Goal: Task Accomplishment & Management: Manage account settings

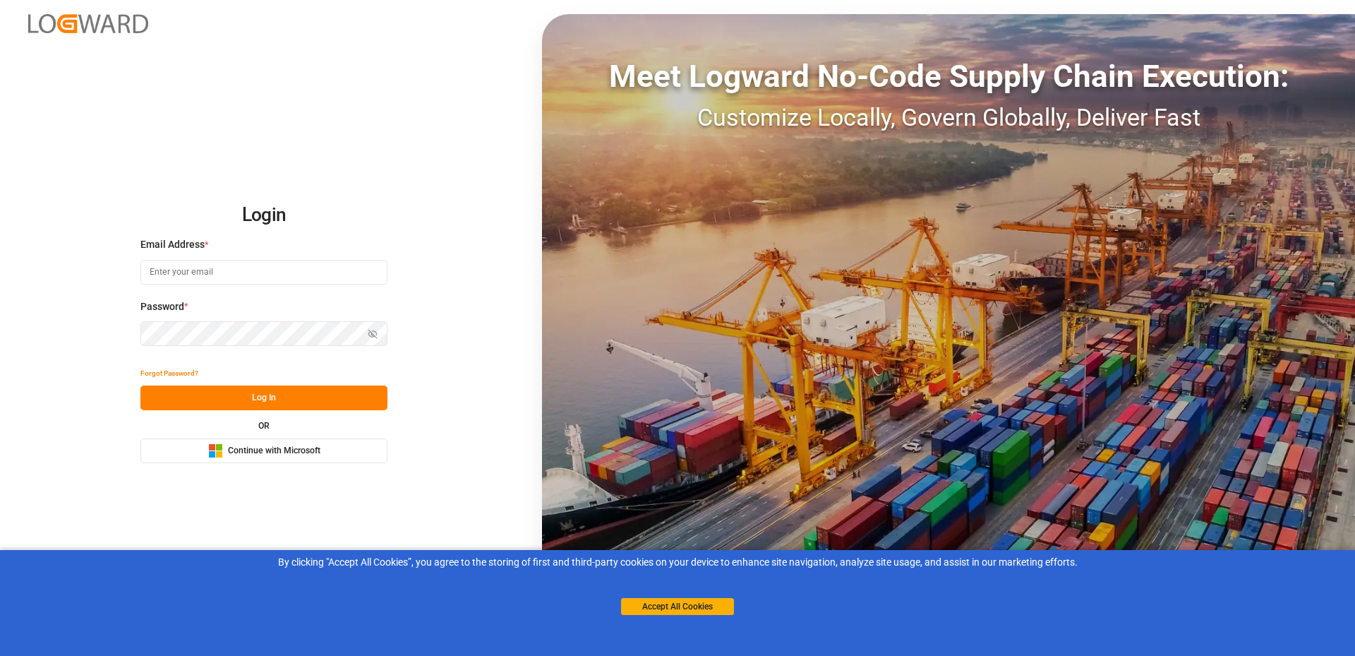
click at [245, 448] on span "Continue with Microsoft" at bounding box center [274, 451] width 92 height 13
click at [651, 617] on div "By clicking "Accept All Cookies”, you agree to the storing of first and third-p…" at bounding box center [677, 585] width 1355 height 70
click at [663, 609] on button "Accept All Cookies" at bounding box center [677, 606] width 113 height 17
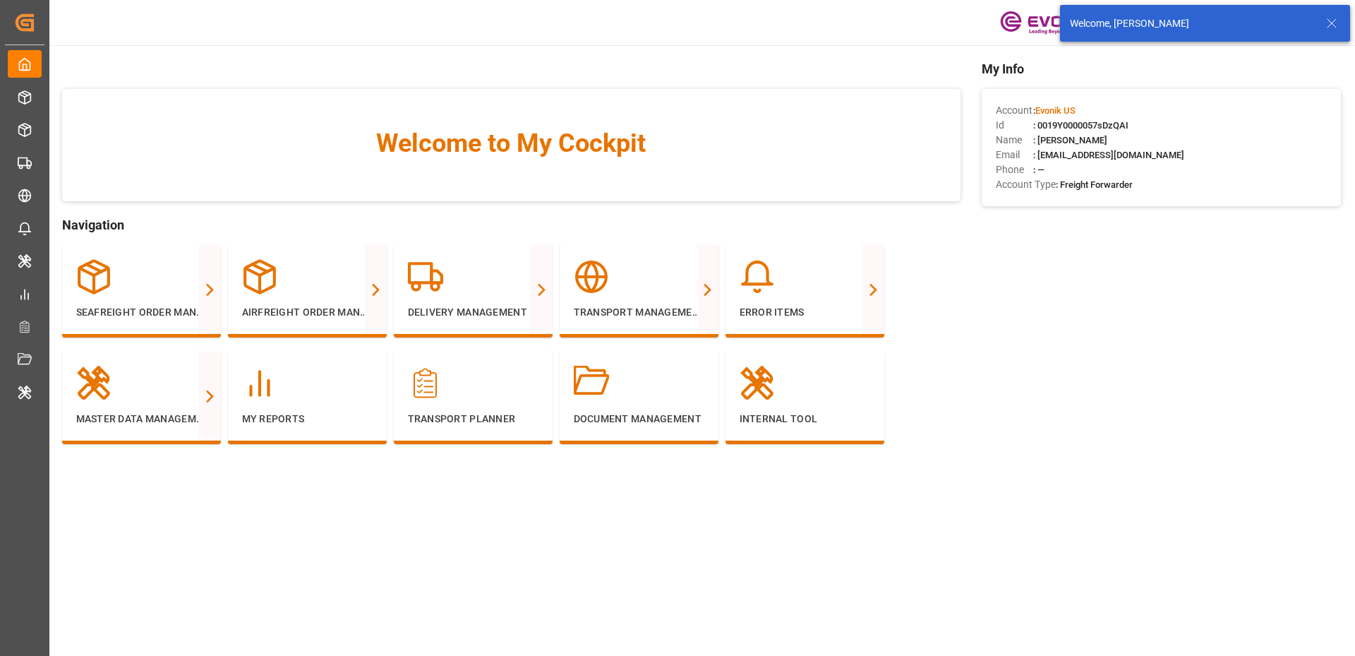
click at [1331, 20] on icon at bounding box center [1331, 23] width 17 height 17
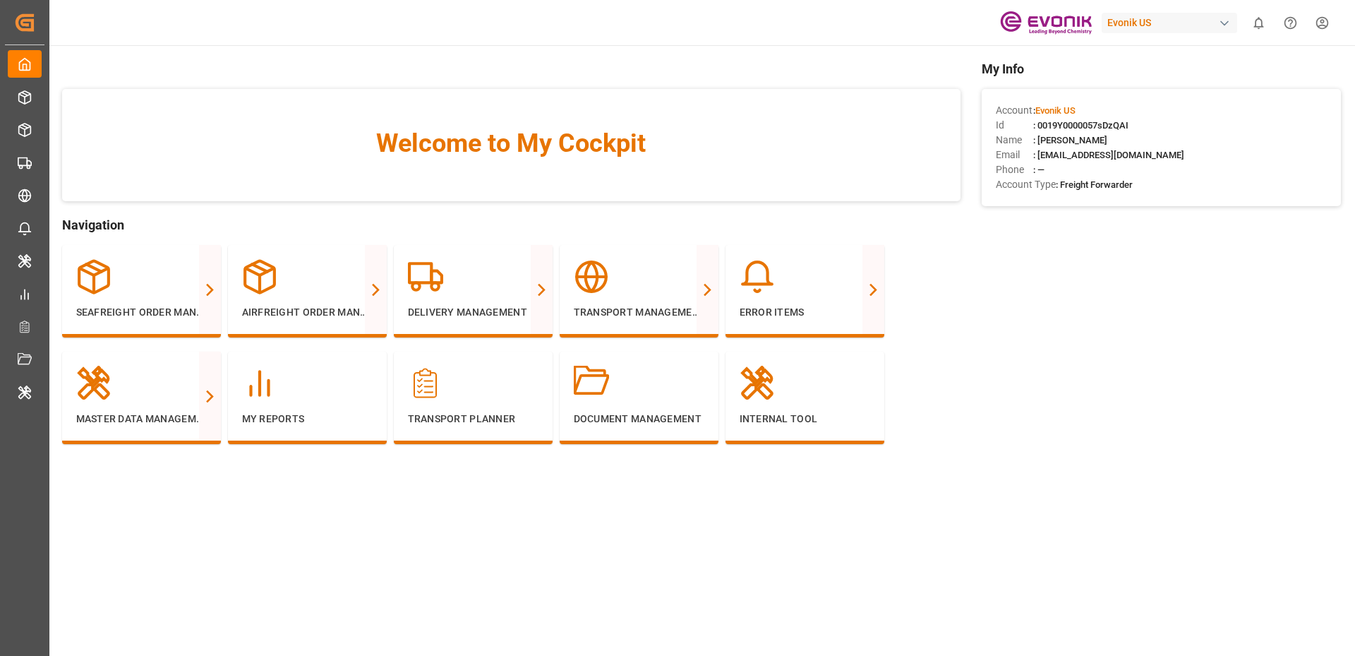
click at [864, 93] on div "Welcome to My Cockpit" at bounding box center [511, 145] width 898 height 112
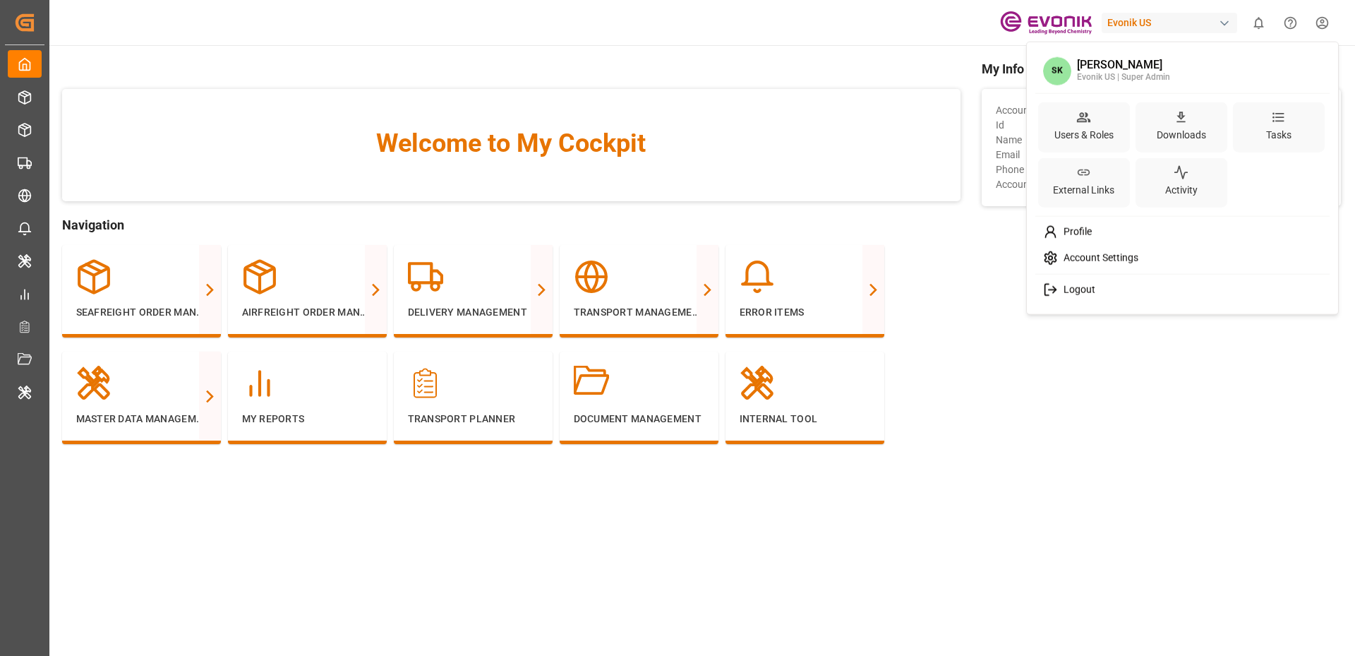
click at [1324, 26] on html "Created by potrace 1.15, written by [PERSON_NAME] [DATE]-[DATE] Created by potr…" at bounding box center [677, 328] width 1355 height 656
click at [870, 136] on html "Created by potrace 1.15, written by [PERSON_NAME] [DATE]-[DATE] Created by potr…" at bounding box center [677, 328] width 1355 height 656
click at [1316, 30] on html "Created by potrace 1.15, written by Peter Selinger 2001-2017 Created by potrace…" at bounding box center [677, 328] width 1355 height 656
click at [804, 127] on html "Created by potrace 1.15, written by Peter Selinger 2001-2017 Created by potrace…" at bounding box center [677, 328] width 1355 height 656
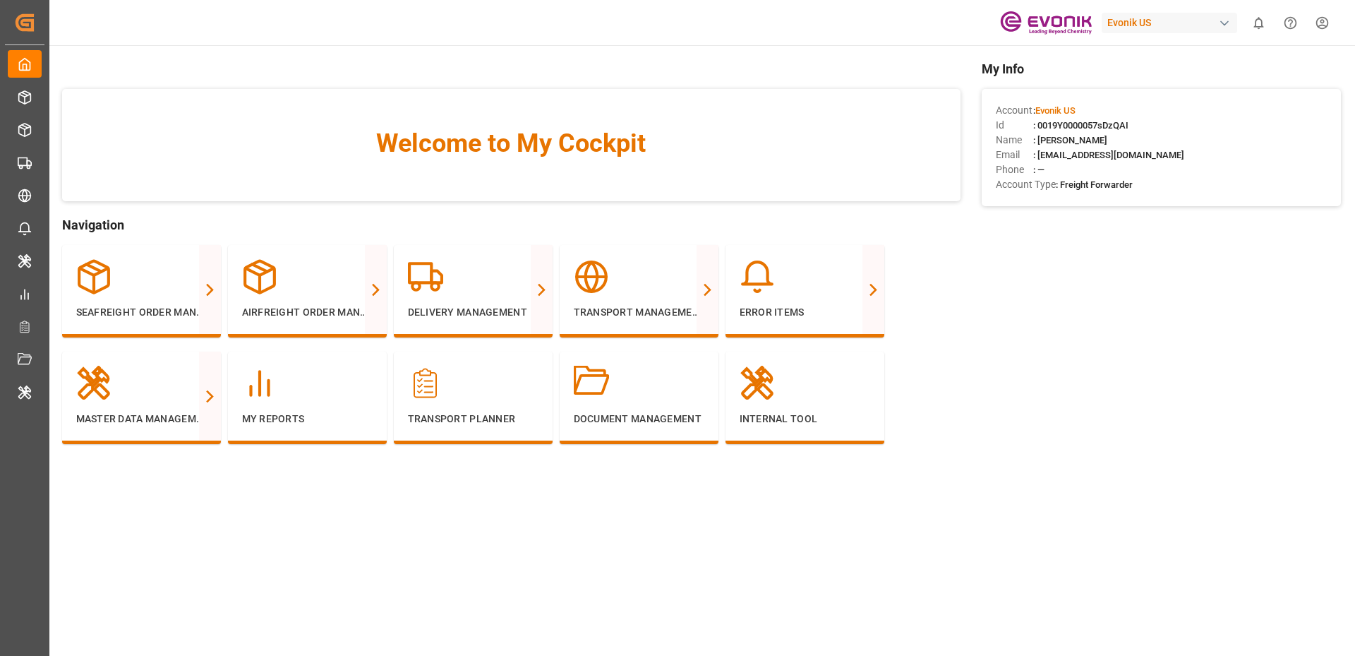
click at [1322, 23] on html "Created by potrace 1.15, written by Peter Selinger 2001-2017 Created by potrace…" at bounding box center [677, 328] width 1355 height 656
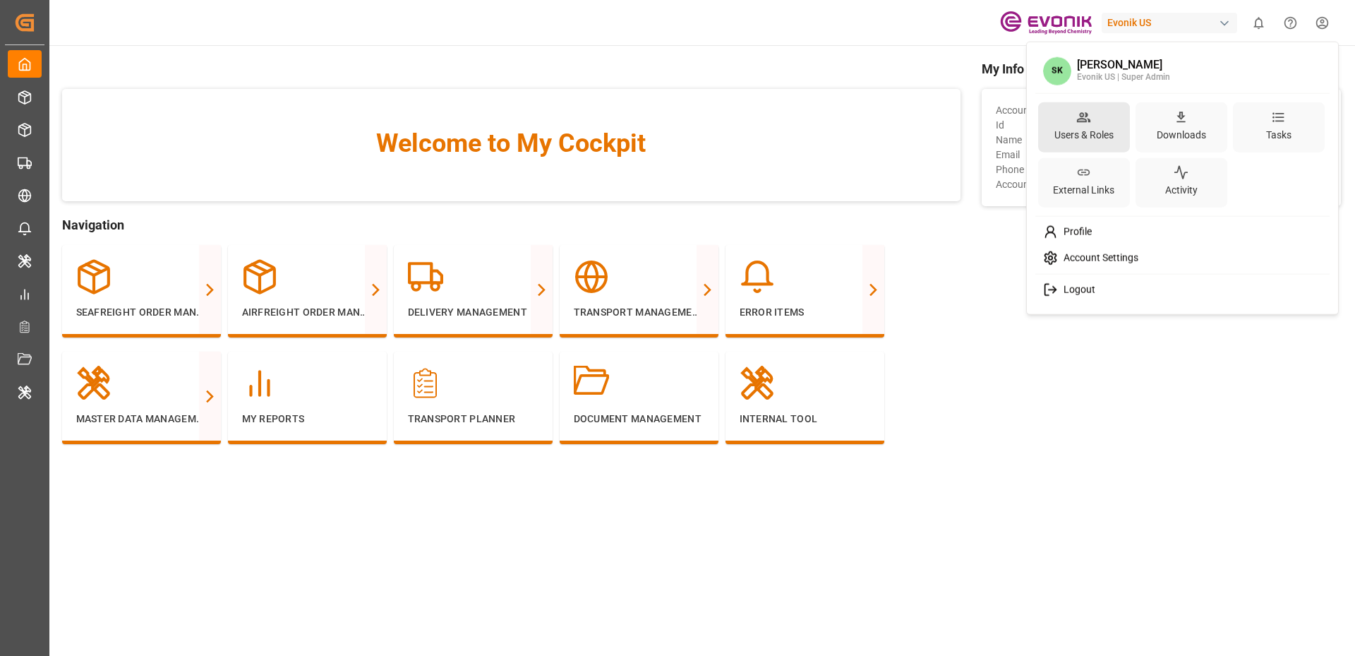
click at [1066, 149] on div "Users & Roles" at bounding box center [1084, 127] width 92 height 50
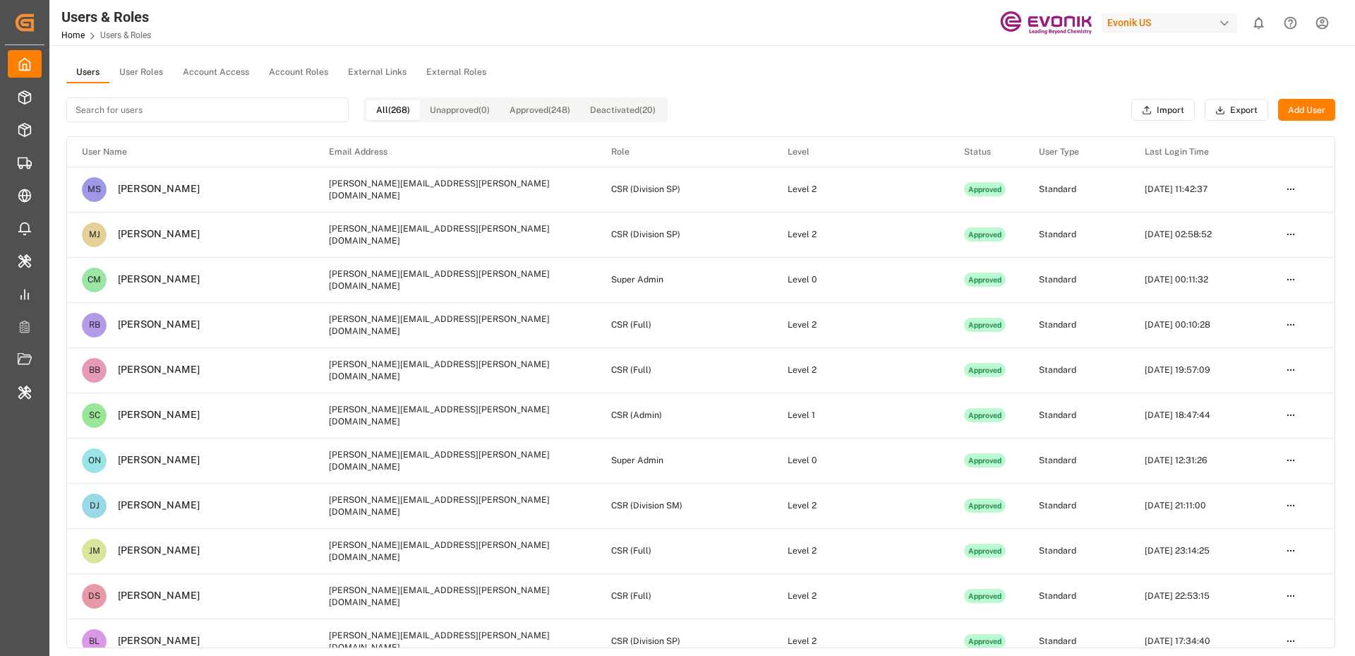
click at [1140, 20] on div "Evonik US" at bounding box center [1169, 23] width 135 height 20
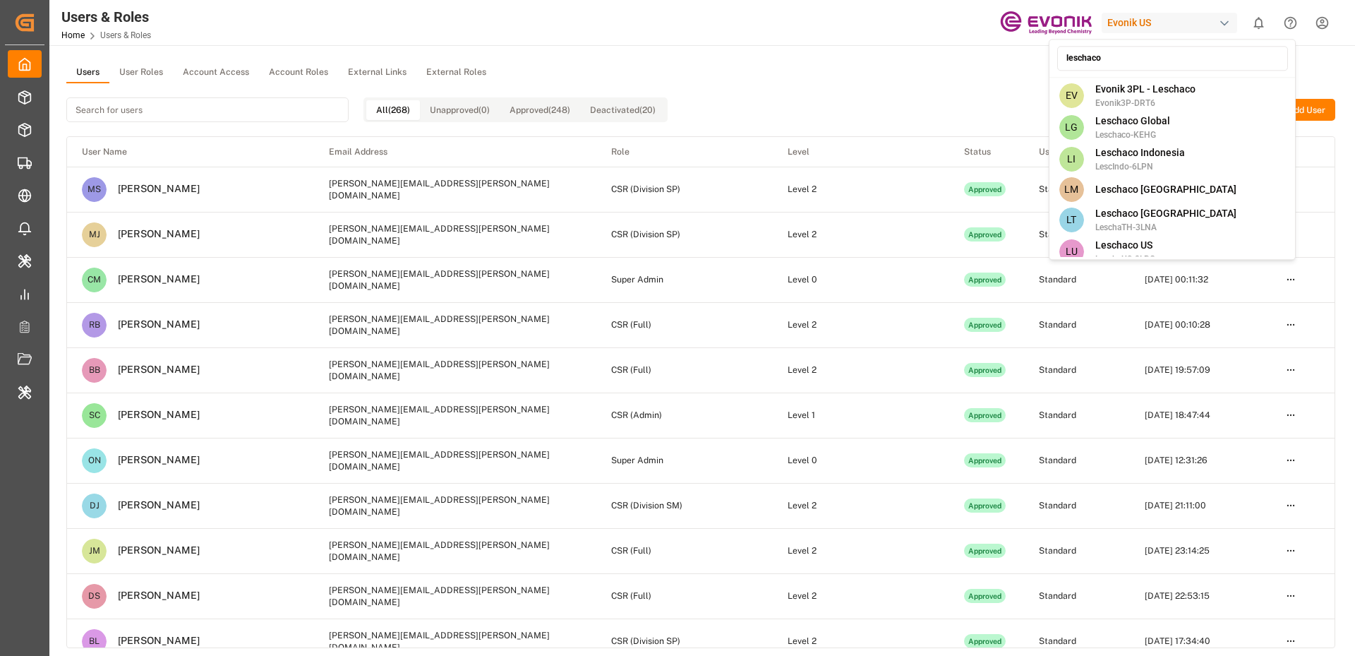
type input "leschaco"
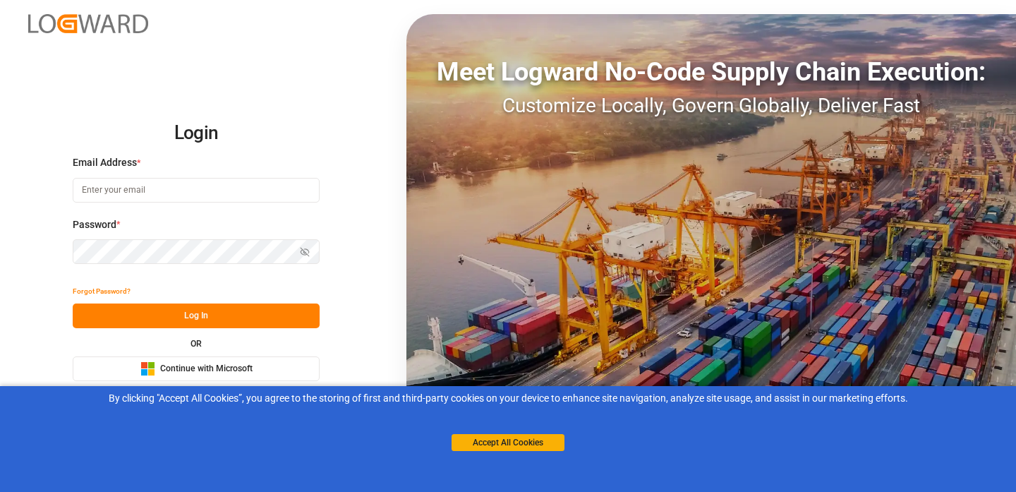
click at [215, 363] on span "Continue with Microsoft" at bounding box center [206, 369] width 92 height 13
click at [476, 444] on button "Accept All Cookies" at bounding box center [508, 442] width 113 height 17
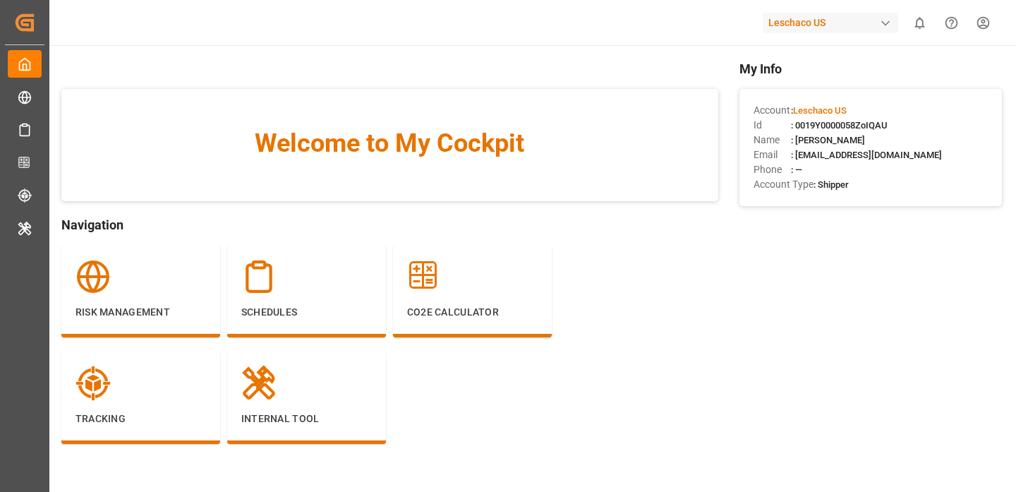
click at [601, 303] on div "Risk Management Schedules CO2e Calculator Tracking Internal Tool" at bounding box center [389, 351] width 657 height 213
click at [545, 104] on div "Welcome to My Cockpit" at bounding box center [389, 145] width 657 height 112
click at [984, 26] on html "Created by potrace 1.15, written by Peter Selinger 2001-2017 Created by potrace…" at bounding box center [508, 246] width 1016 height 492
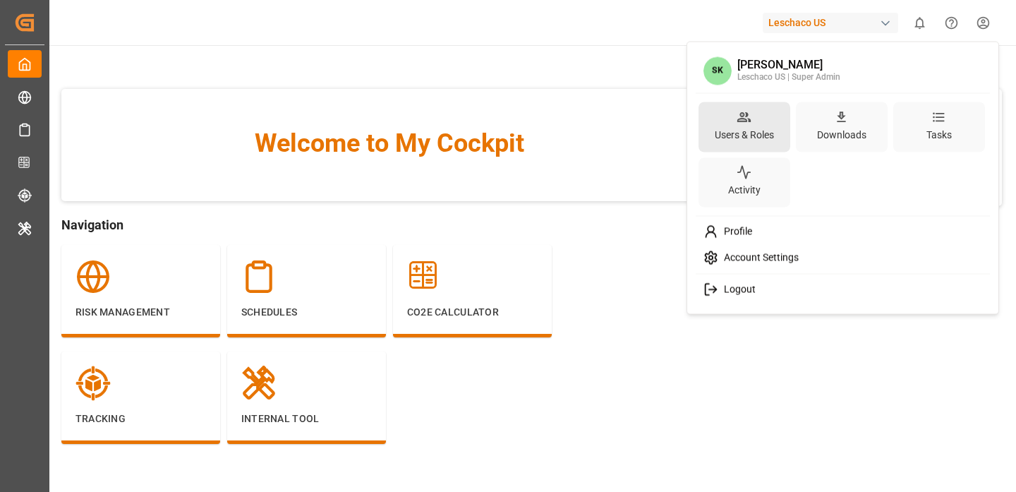
click at [748, 118] on icon at bounding box center [743, 117] width 13 height 10
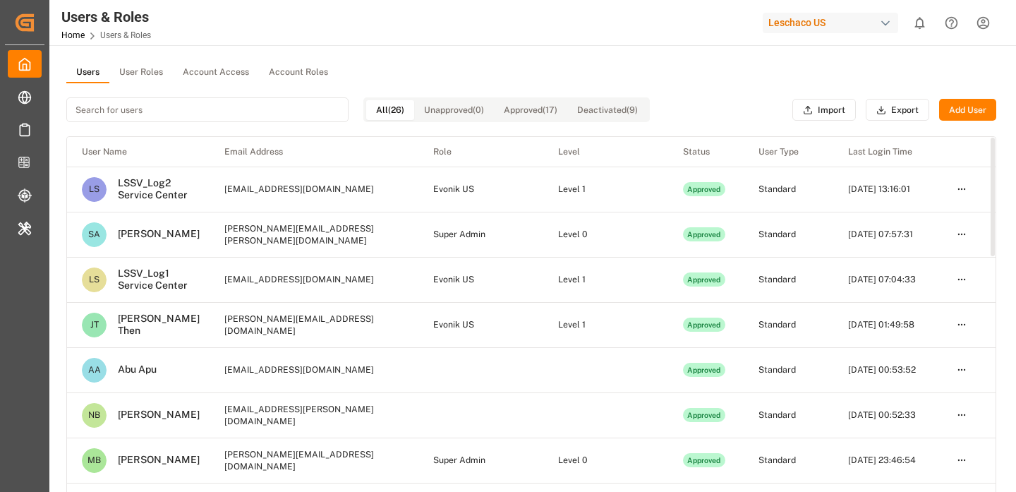
click at [184, 114] on input at bounding box center [207, 109] width 282 height 25
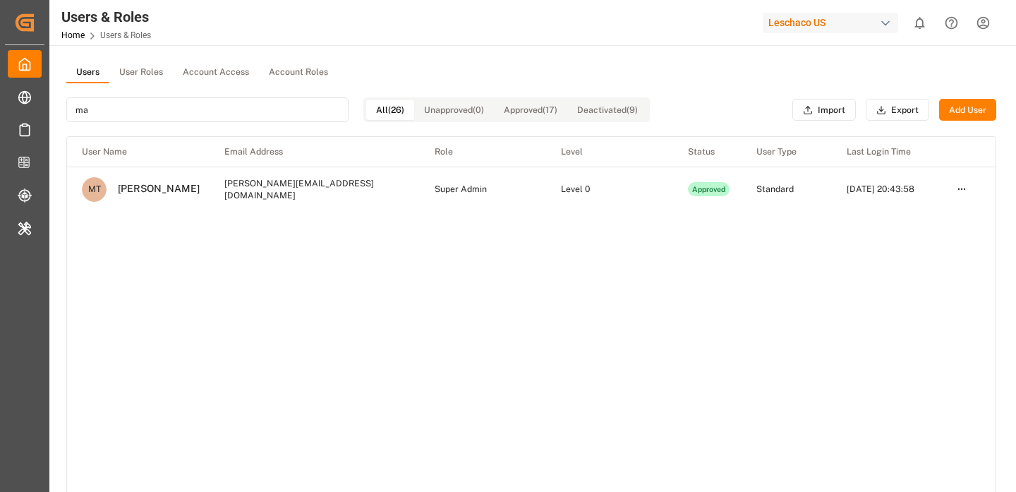
type input "m"
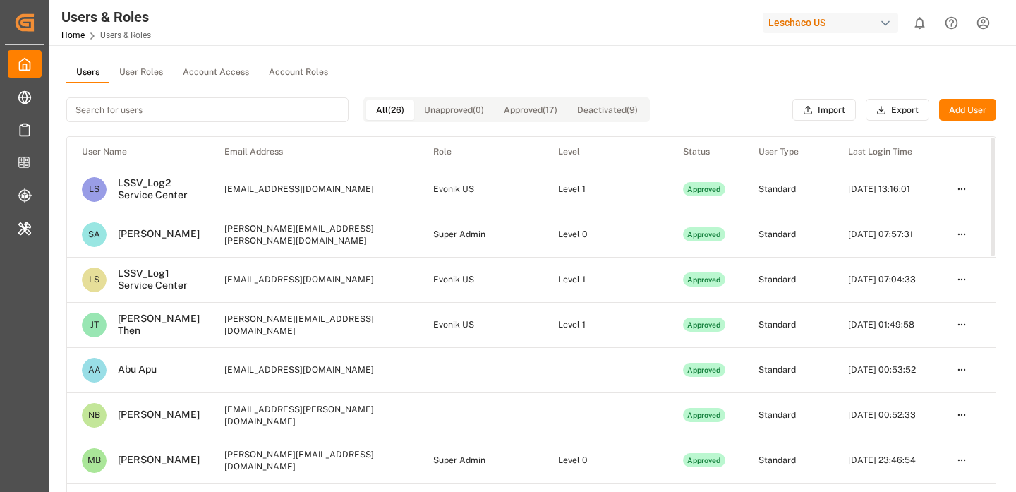
click at [481, 43] on div "Users & Roles Home Users & Roles Leschaco US 0 Notifications Only show unread A…" at bounding box center [528, 22] width 977 height 45
click at [180, 110] on input at bounding box center [207, 109] width 282 height 25
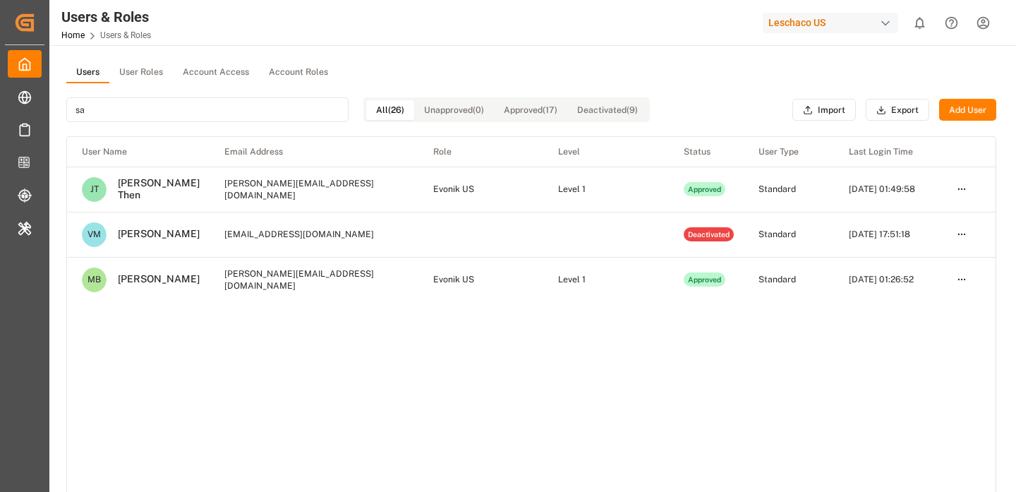
type input "s"
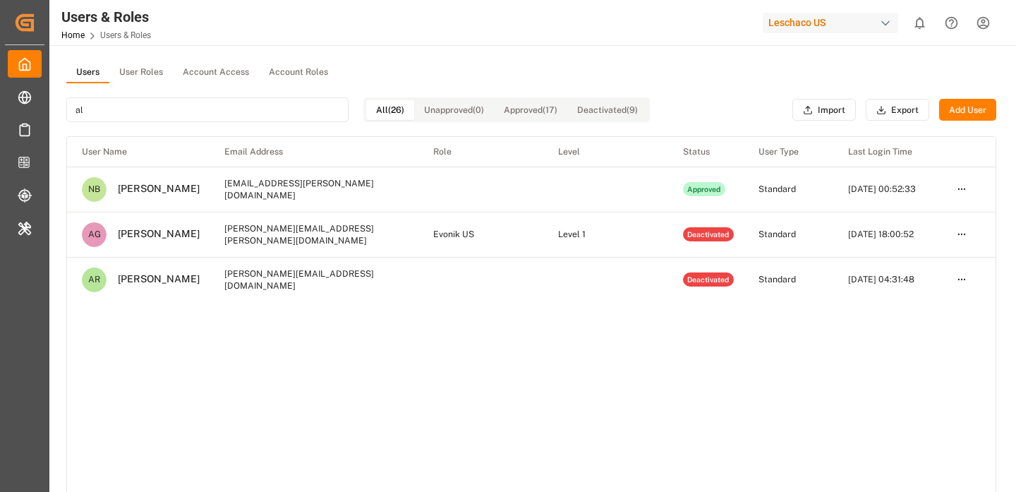
type input "a"
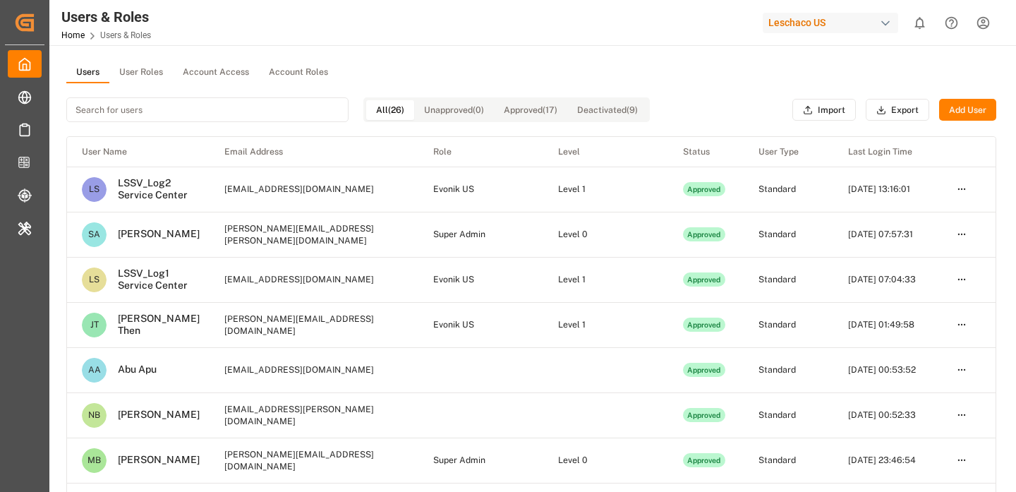
click at [391, 47] on div "Users User Roles Account Access Account Roles All (26) Unapproved (0) Approved …" at bounding box center [531, 375] width 964 height 660
click at [792, 24] on div "Leschaco US" at bounding box center [830, 23] width 135 height 20
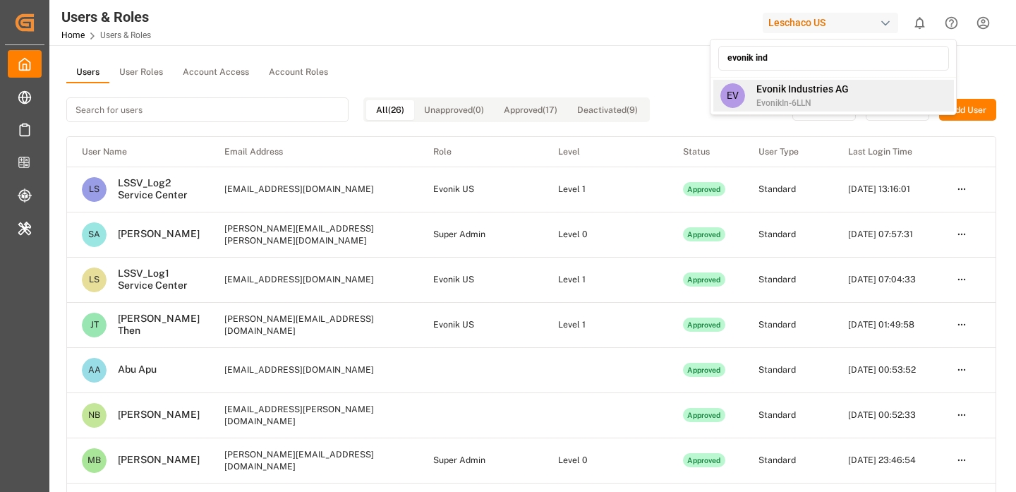
type input "evonik ind"
click at [793, 97] on span "EvonikIn-6LLN" at bounding box center [802, 103] width 92 height 13
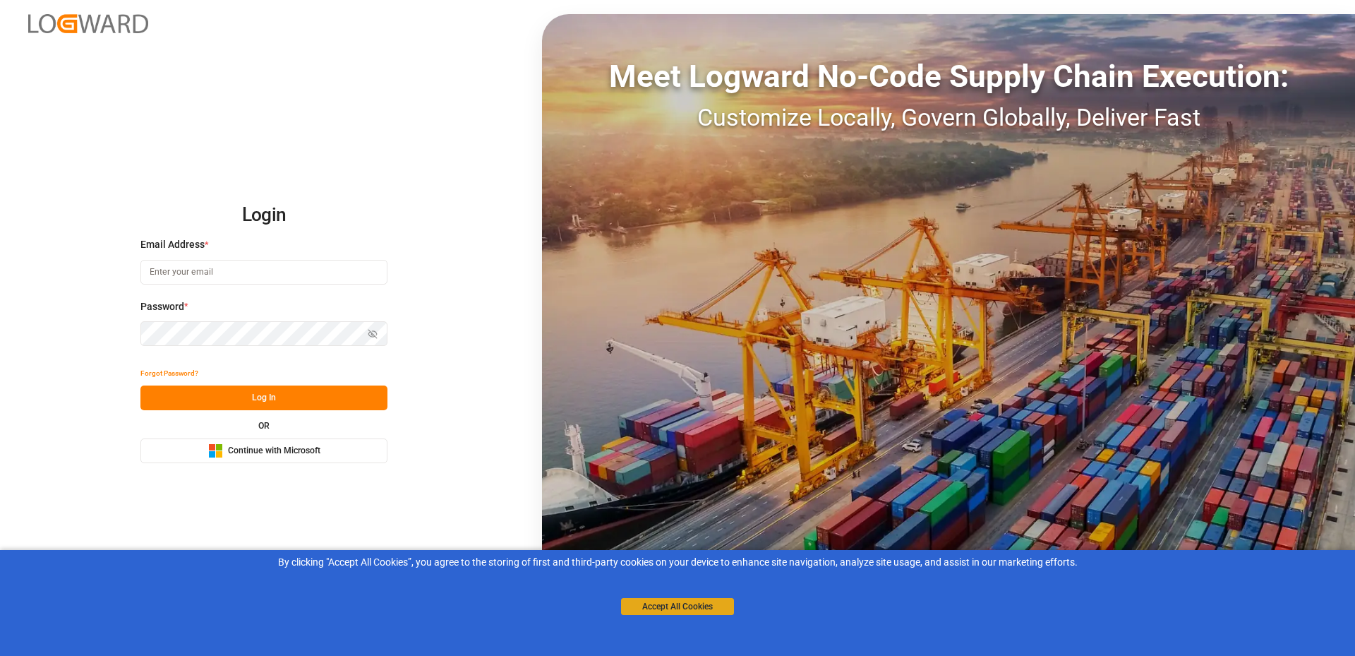
click at [677, 601] on button "Accept All Cookies" at bounding box center [677, 606] width 113 height 17
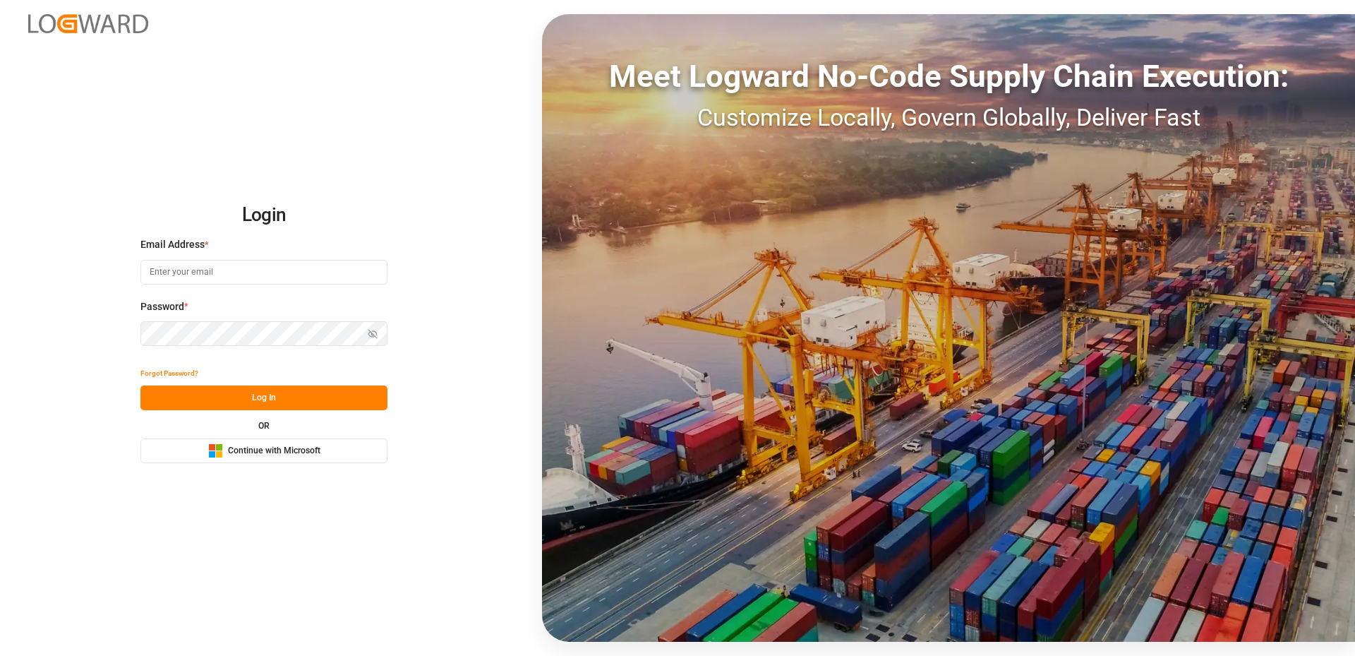
click at [208, 450] on icon "Microsoft Logo" at bounding box center [215, 450] width 15 height 15
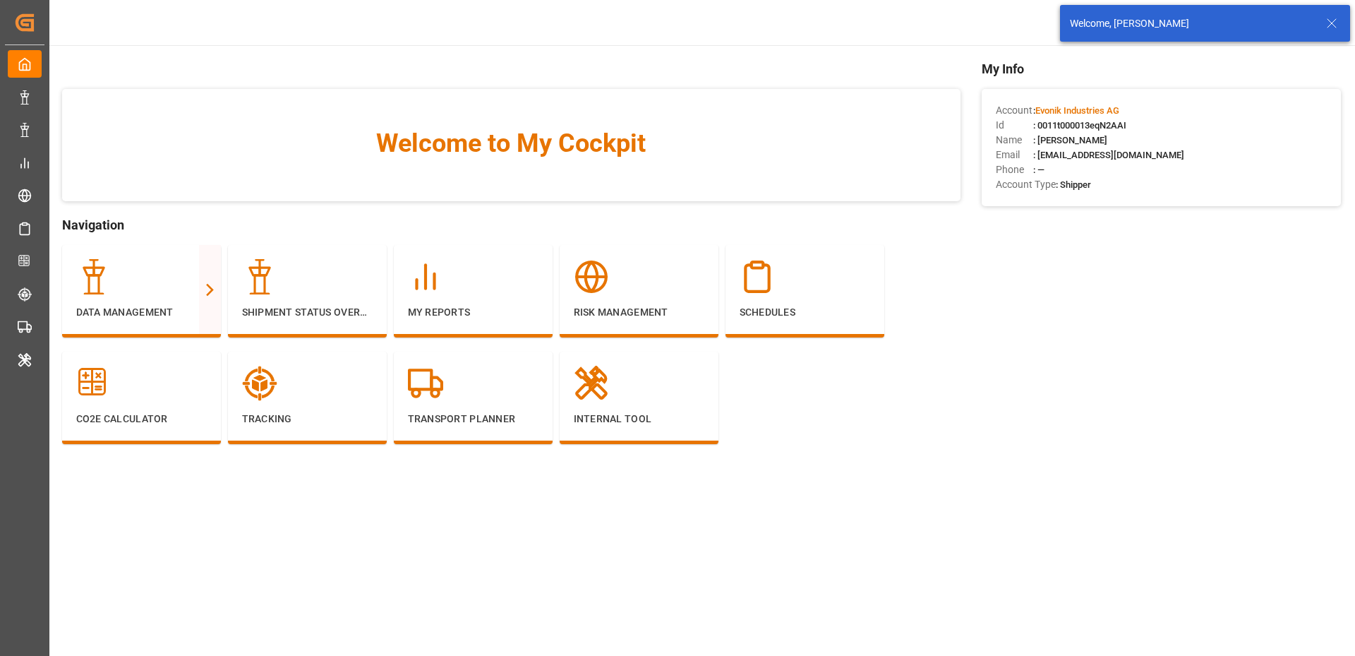
click at [1328, 25] on icon at bounding box center [1331, 23] width 17 height 17
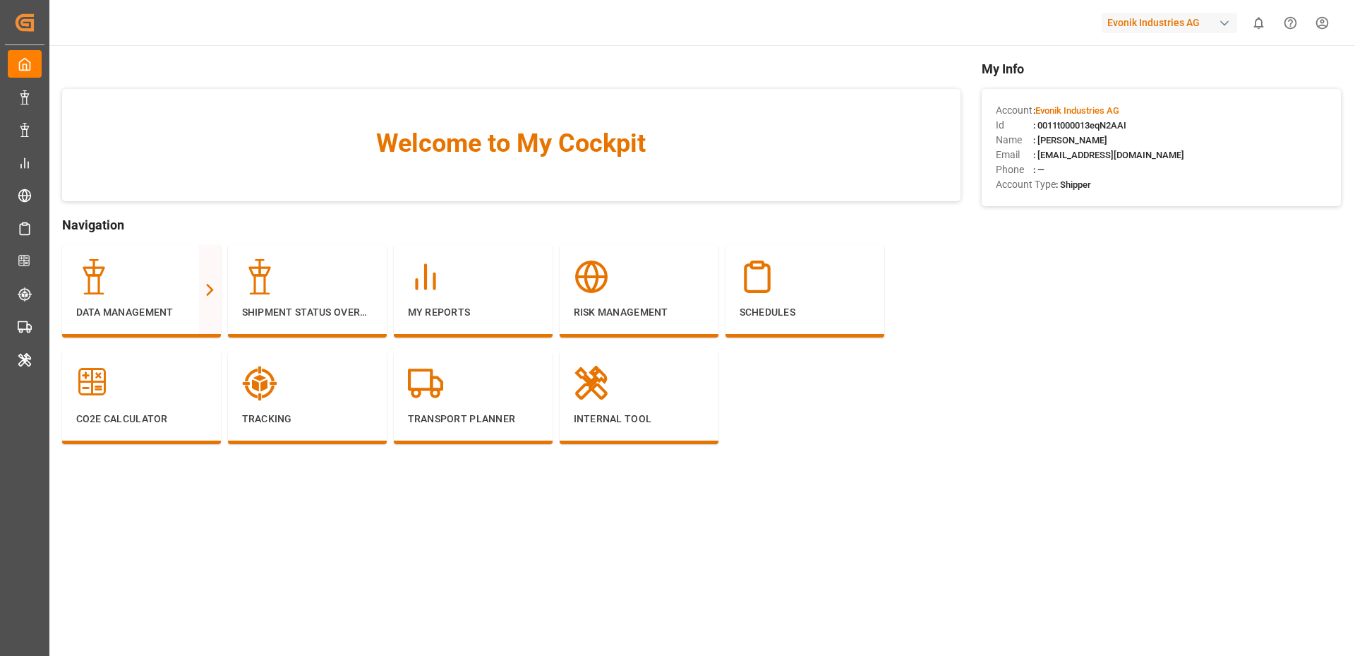
click at [1329, 28] on html "Created by potrace 1.15, written by [PERSON_NAME] [DATE]-[DATE] Created by potr…" at bounding box center [677, 328] width 1355 height 656
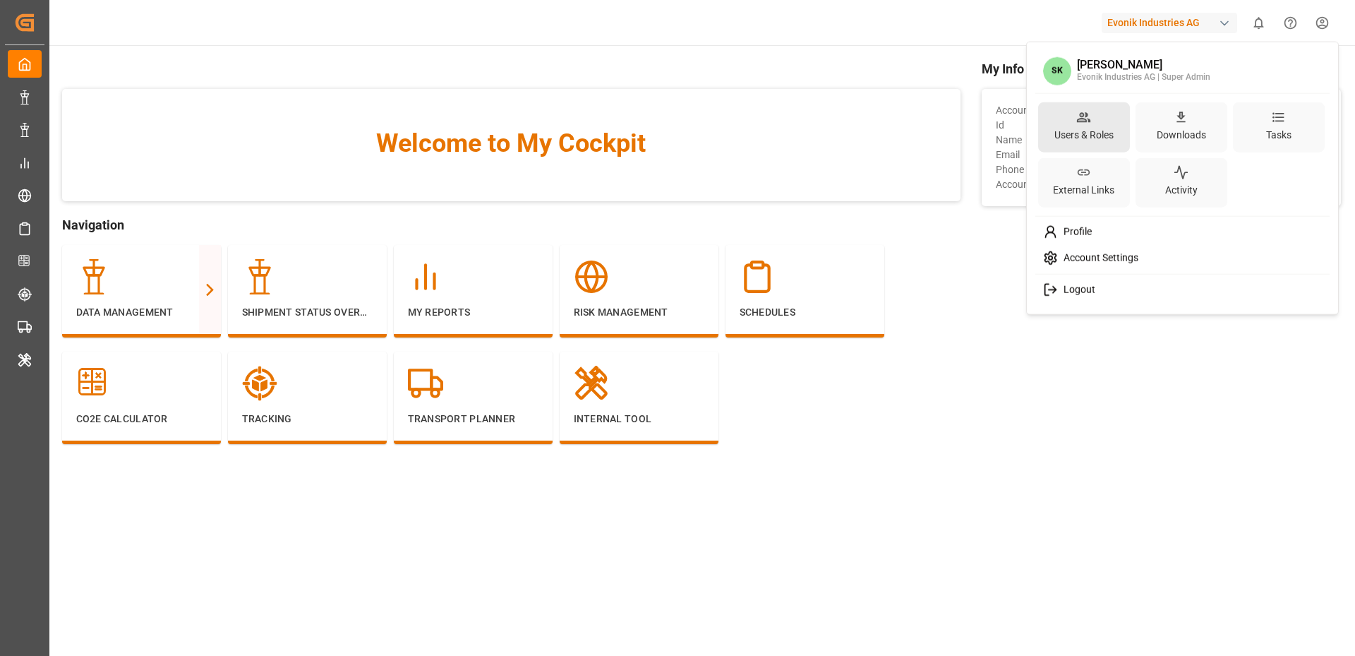
click at [1101, 125] on div "Users & Roles" at bounding box center [1083, 134] width 65 height 20
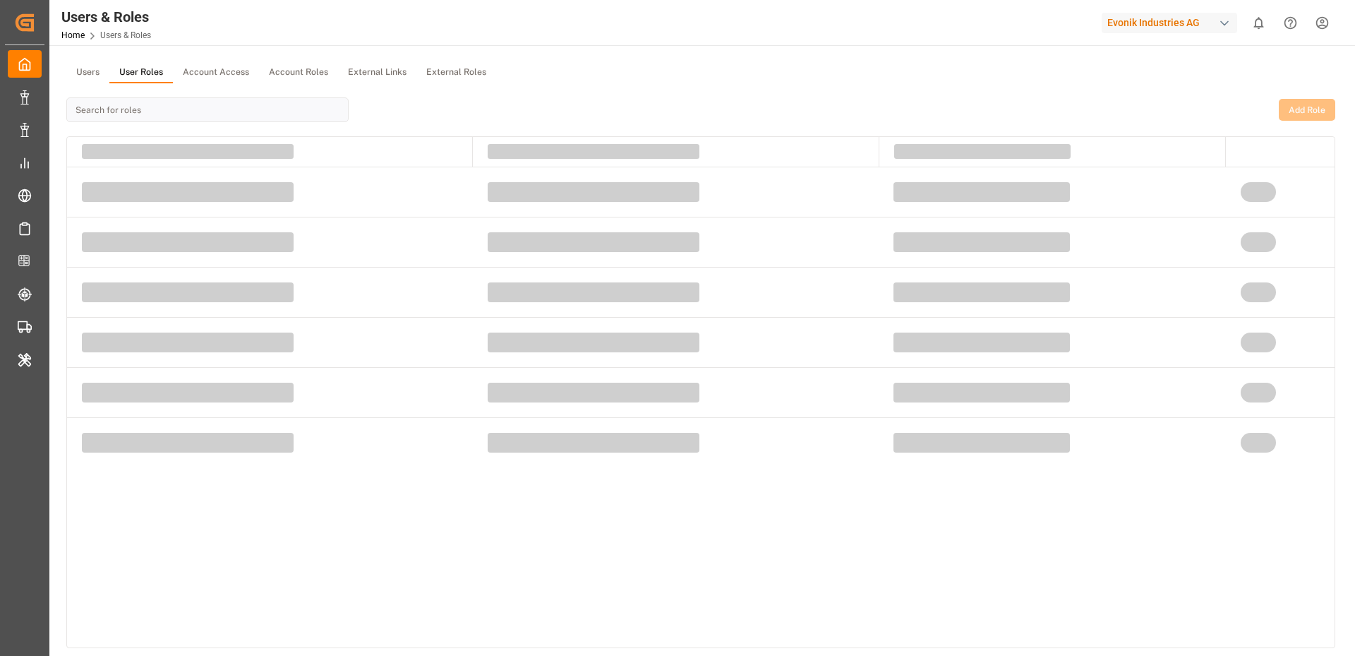
click at [138, 71] on button "User Roles" at bounding box center [141, 72] width 64 height 21
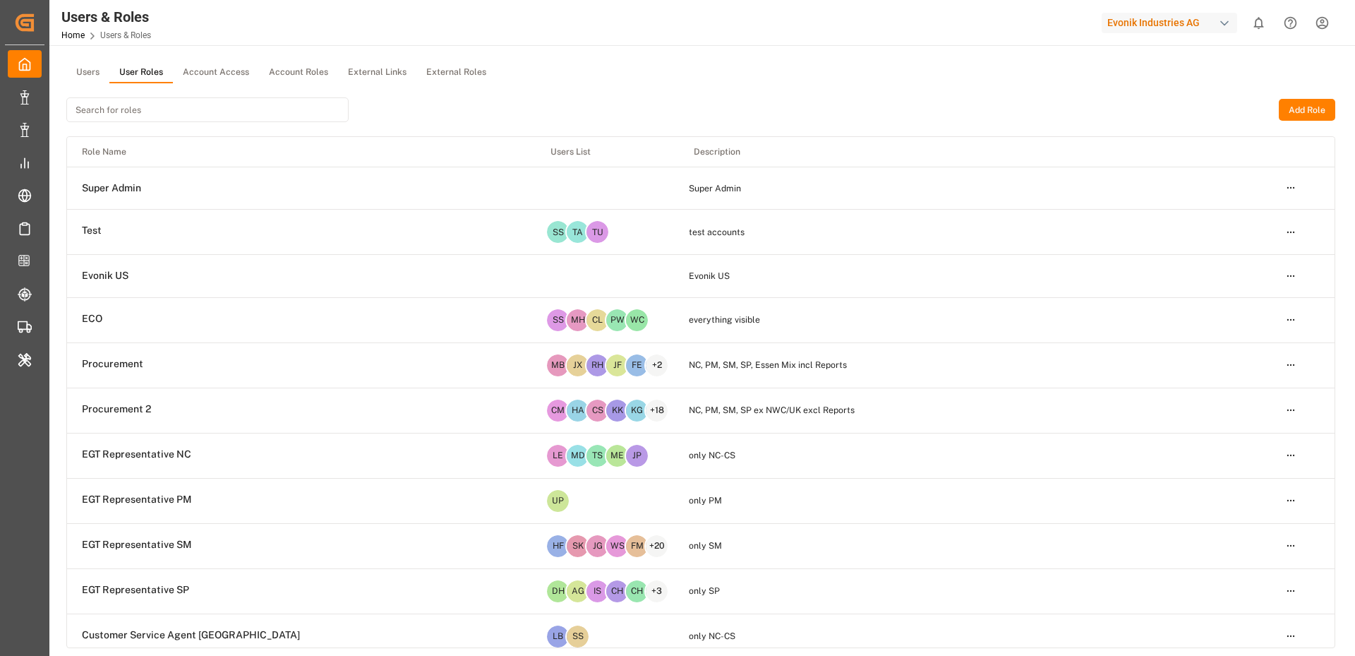
click at [76, 71] on button "Users" at bounding box center [87, 72] width 43 height 21
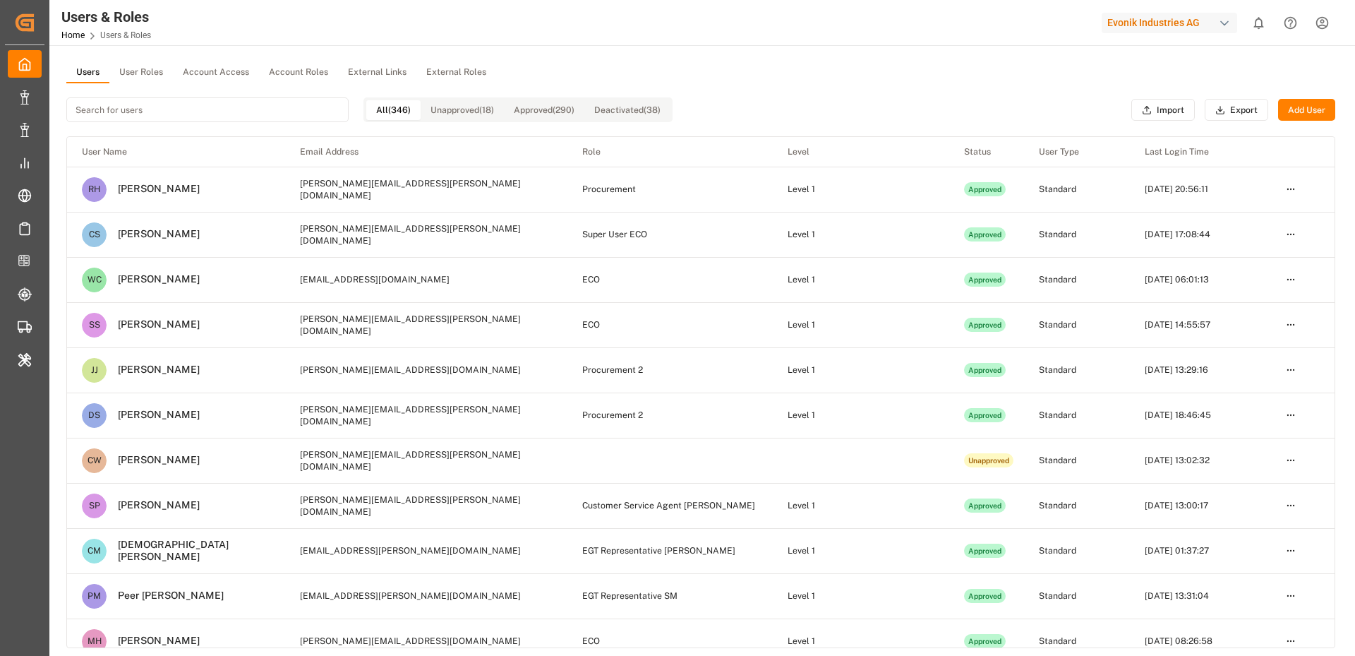
click at [1197, 33] on div "Evonik Industries AG" at bounding box center [1172, 22] width 141 height 27
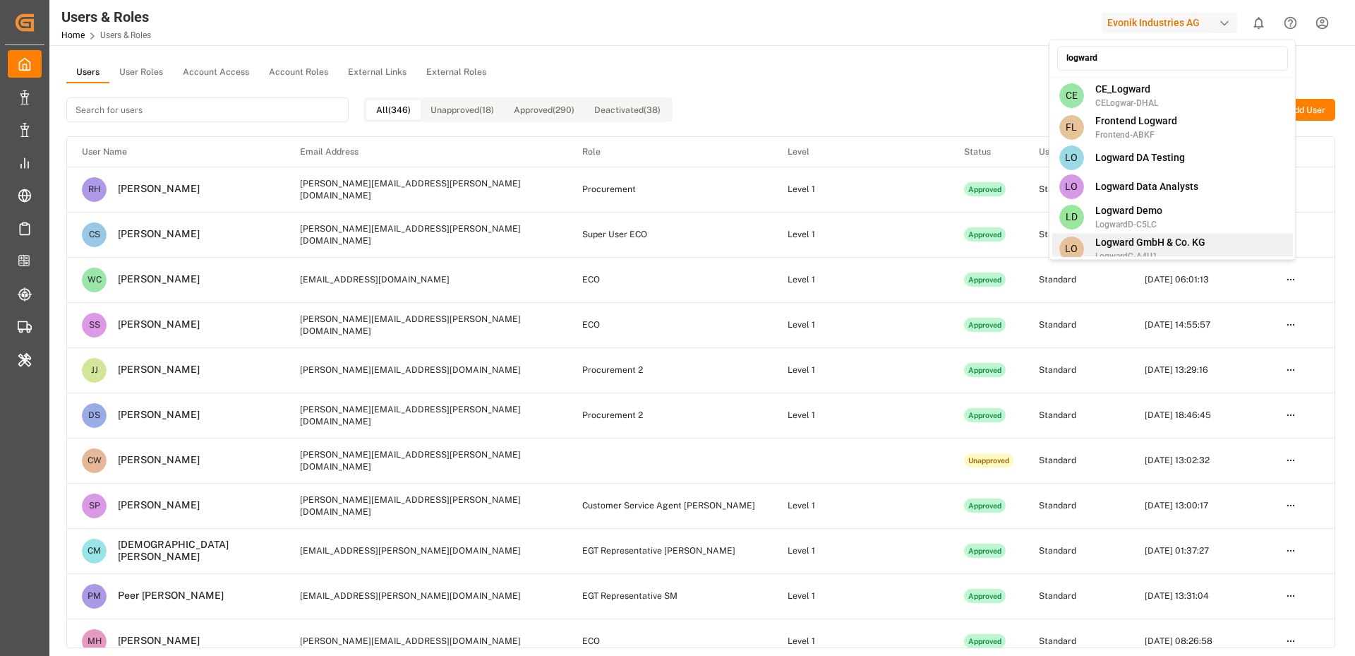
type input "logward"
click at [1146, 240] on span "Logward GmbH & Co. KG" at bounding box center [1150, 242] width 110 height 15
